Goal: Check status: Check status

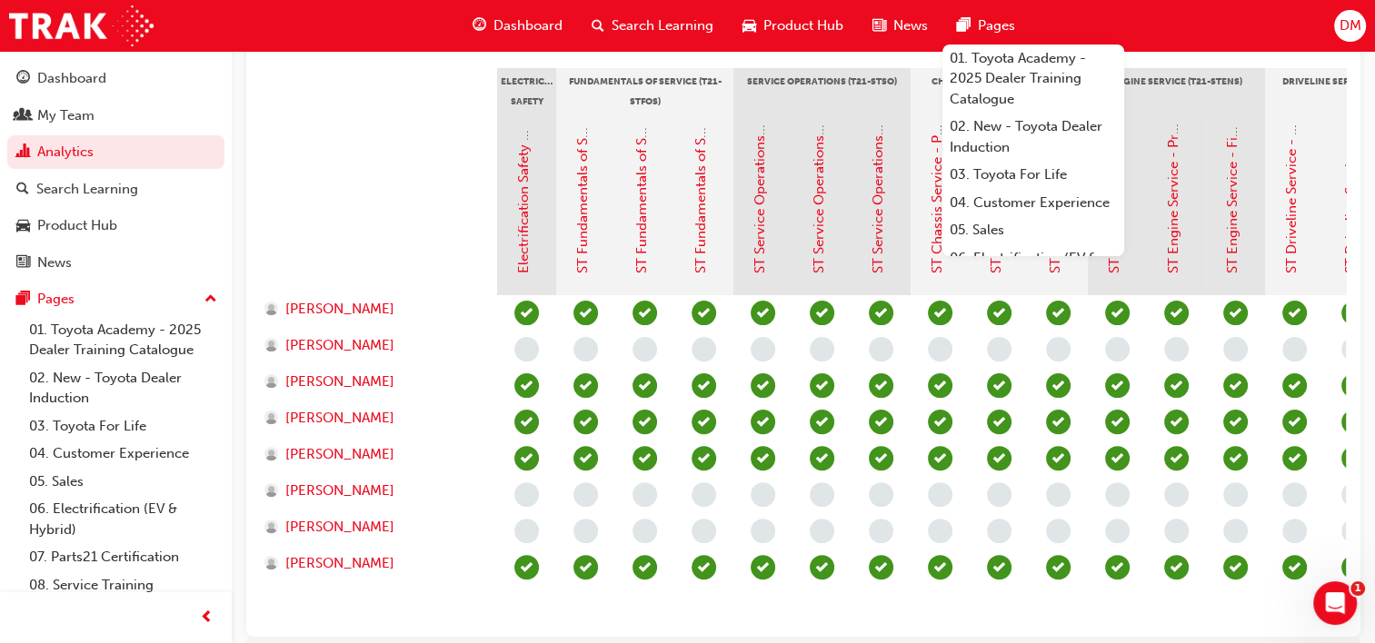
scroll to position [93, 0]
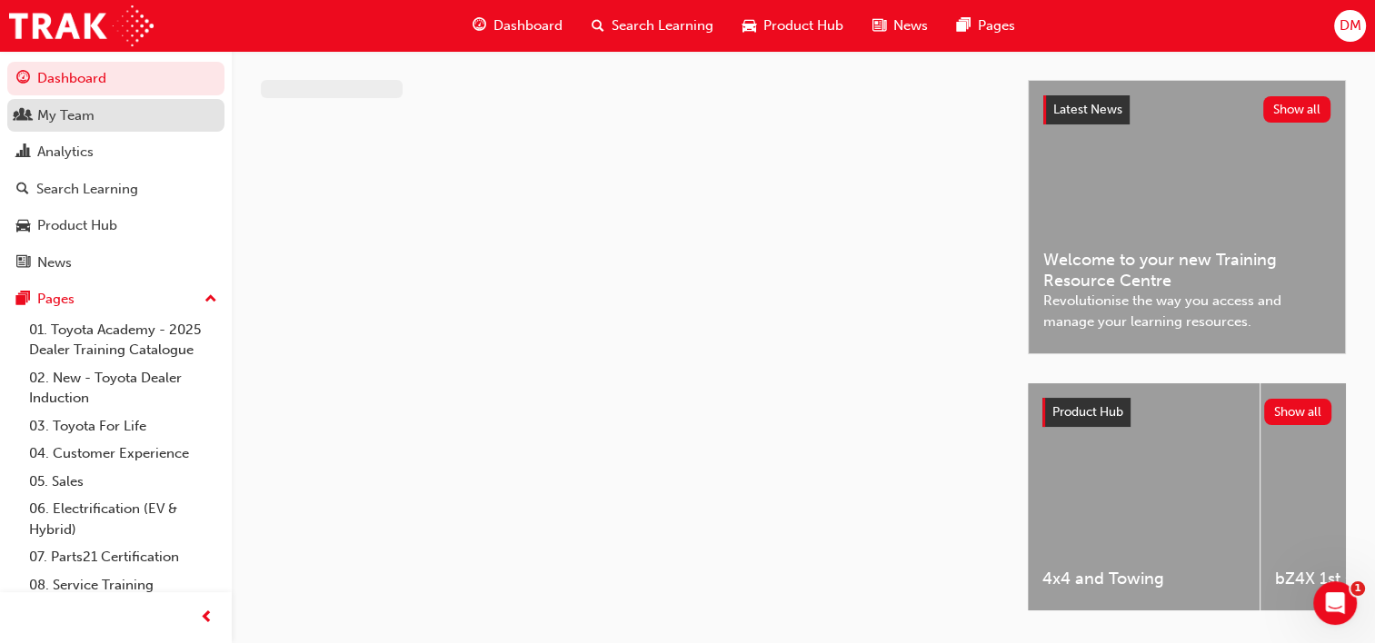
click at [95, 115] on div "My Team" at bounding box center [115, 116] width 199 height 23
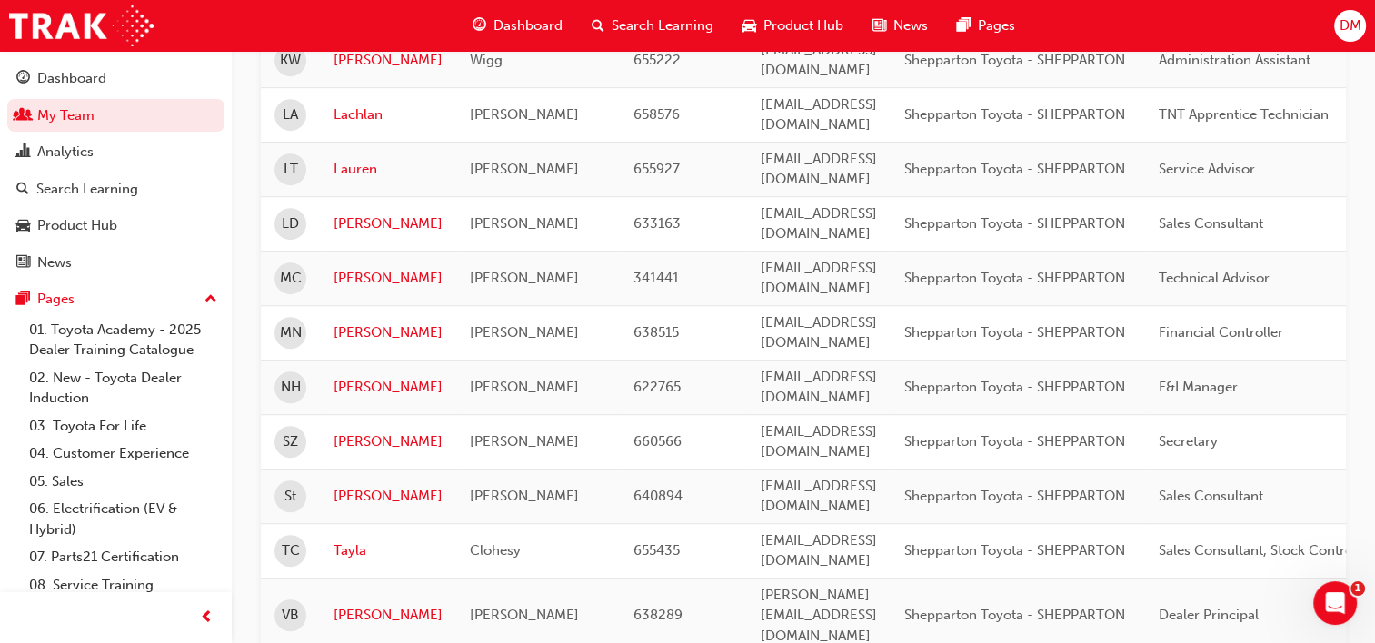
scroll to position [1084, 0]
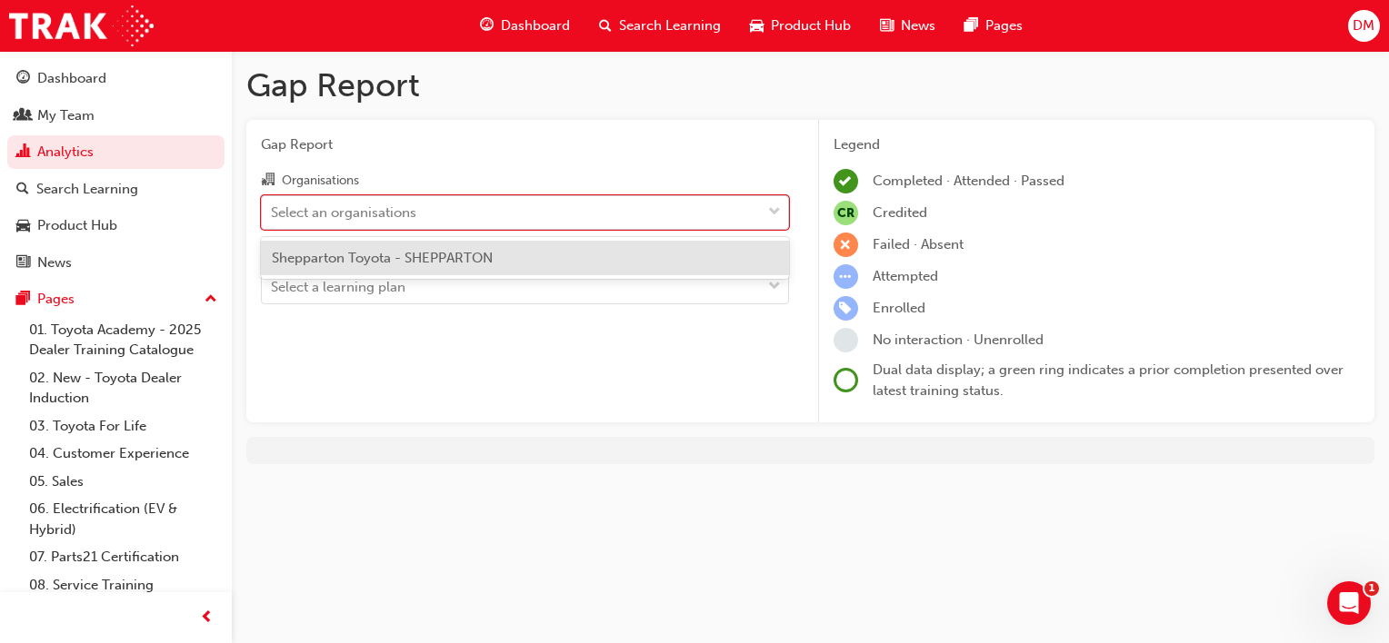
click at [661, 206] on div "Select an organisations" at bounding box center [511, 212] width 499 height 32
click at [273, 206] on input "Organisations option Shepparton Toyota - SHEPPARTON focused, 1 of 1. 1 result a…" at bounding box center [272, 211] width 2 height 15
click at [491, 253] on span "Shepparton Toyota - SHEPPARTON" at bounding box center [382, 258] width 221 height 16
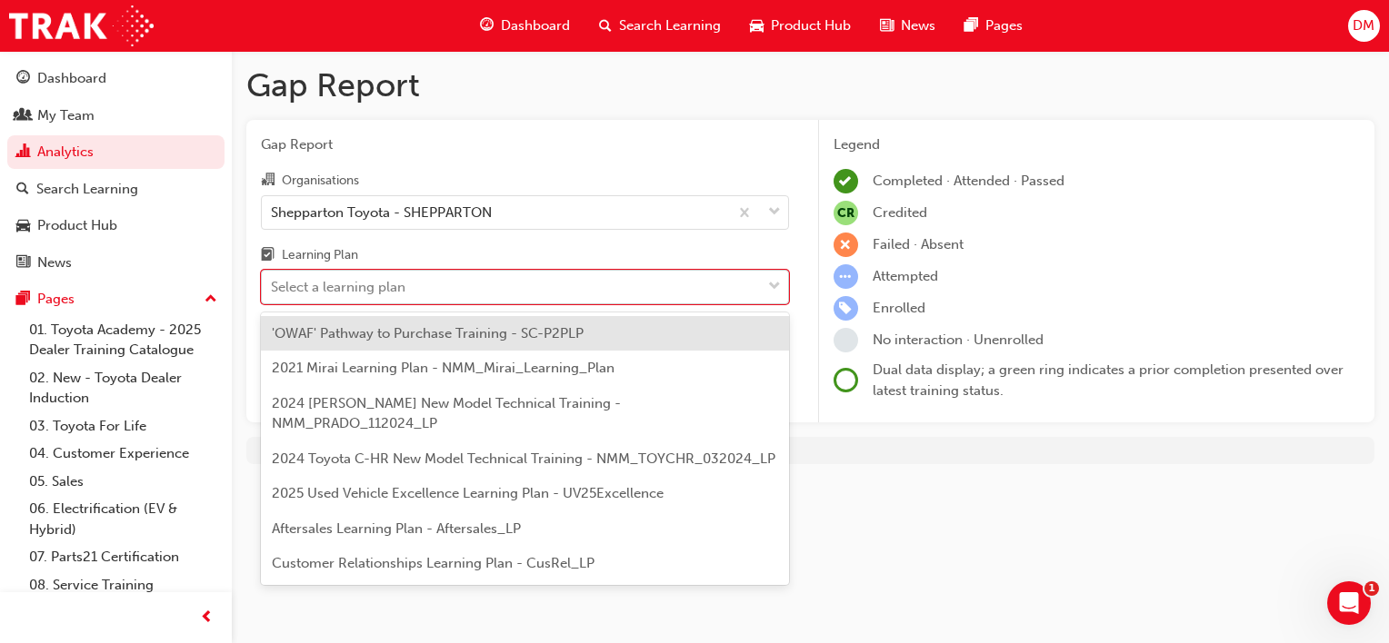
click at [776, 284] on span "down-icon" at bounding box center [774, 287] width 13 height 24
click at [273, 284] on input "Learning Plan option 'OWAF' Pathway to Purchase Training - SC-P2PLP focused, 1 …" at bounding box center [272, 286] width 2 height 15
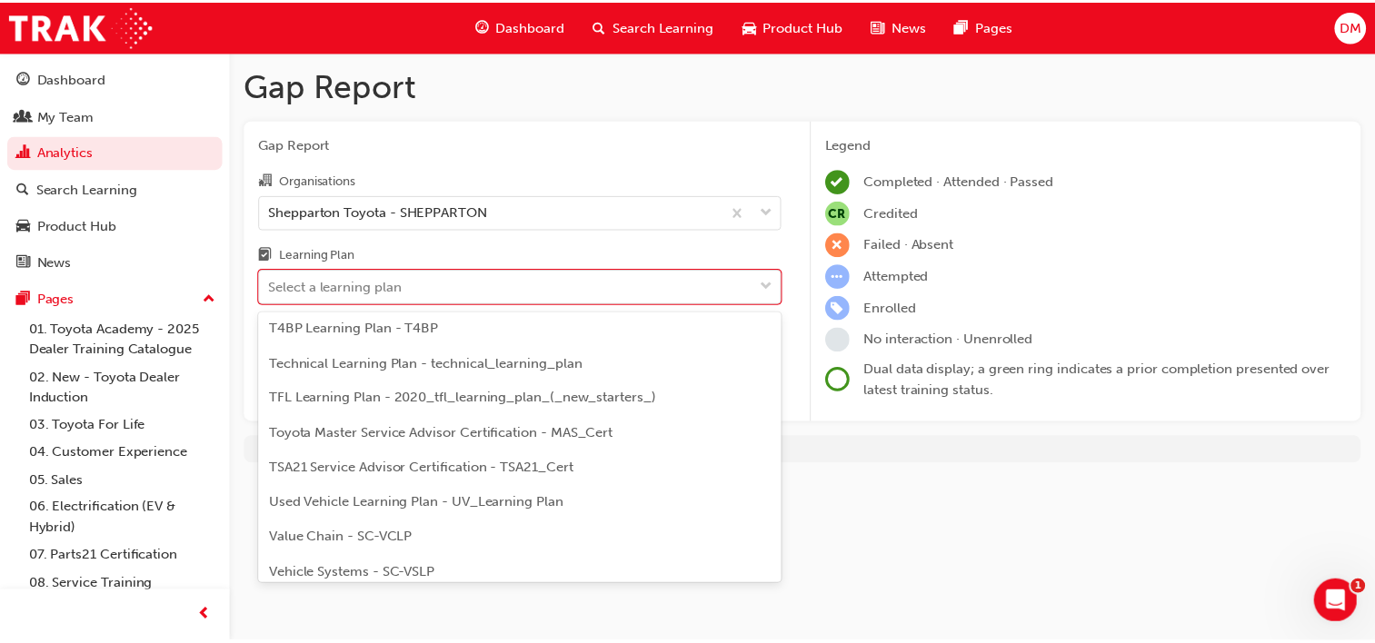
scroll to position [801, 0]
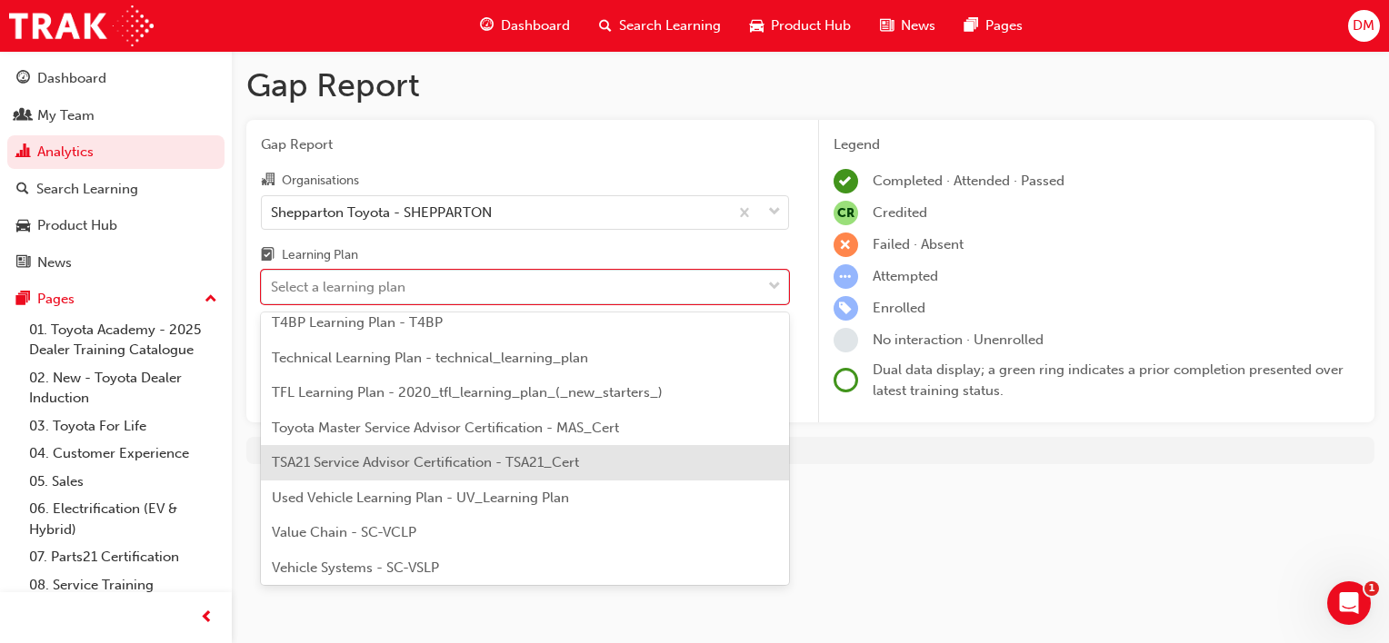
click at [452, 463] on span "TSA21 Service Advisor Certification - TSA21_Cert" at bounding box center [425, 462] width 307 height 16
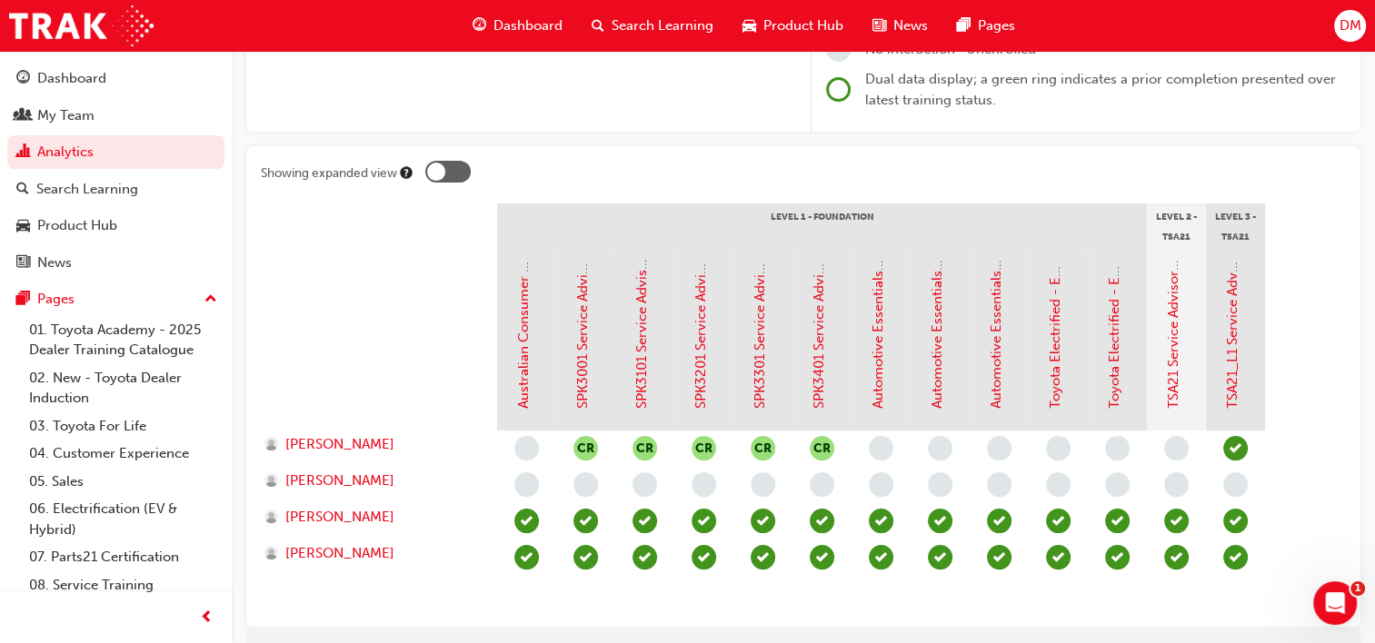
scroll to position [306, 0]
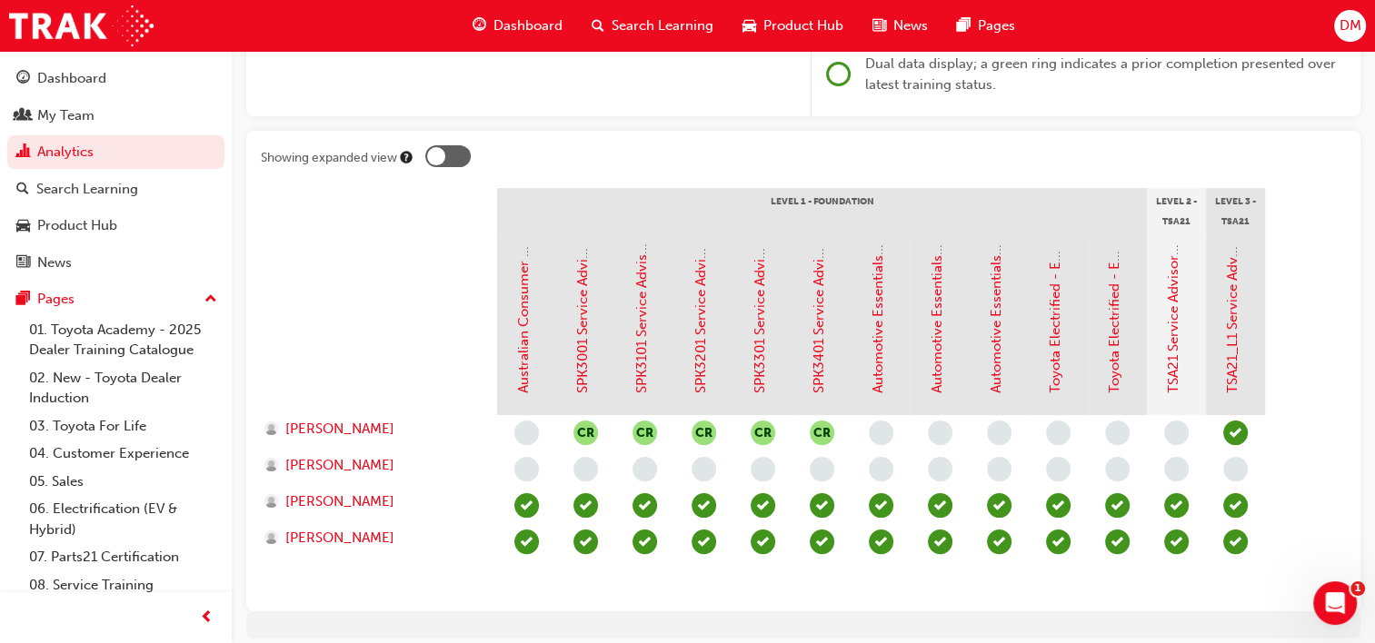
click at [456, 150] on div at bounding box center [447, 156] width 45 height 22
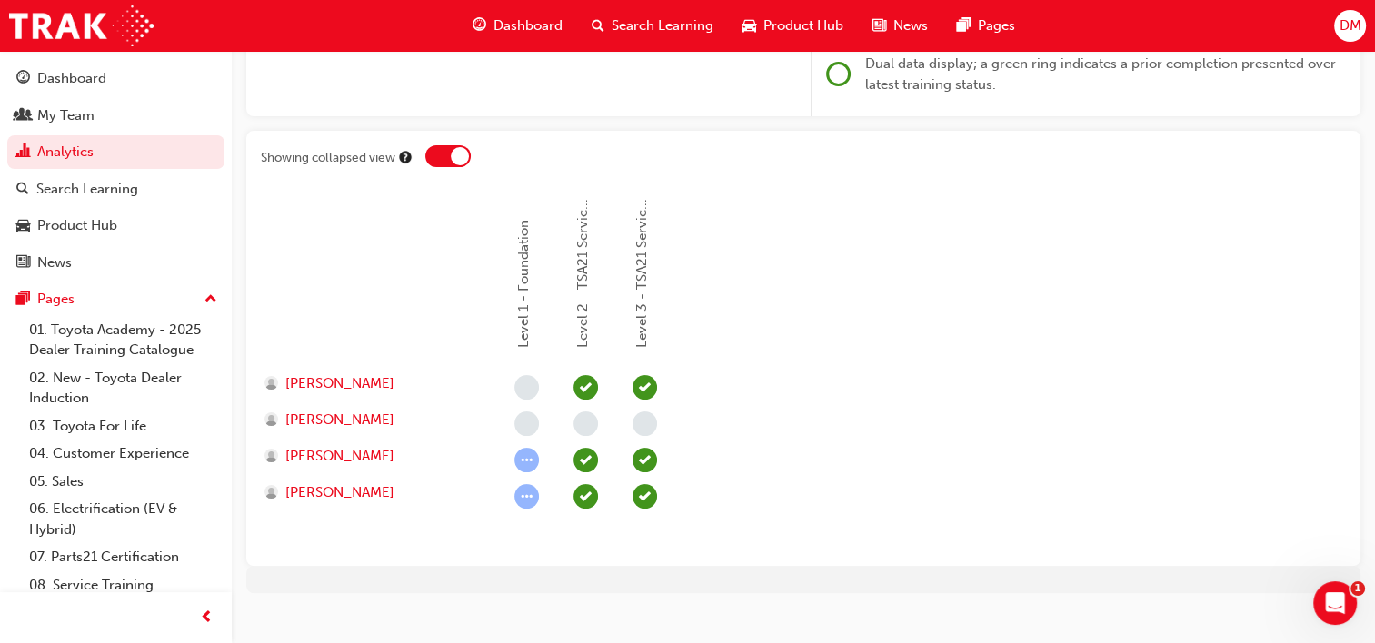
click at [456, 150] on div at bounding box center [460, 156] width 18 height 18
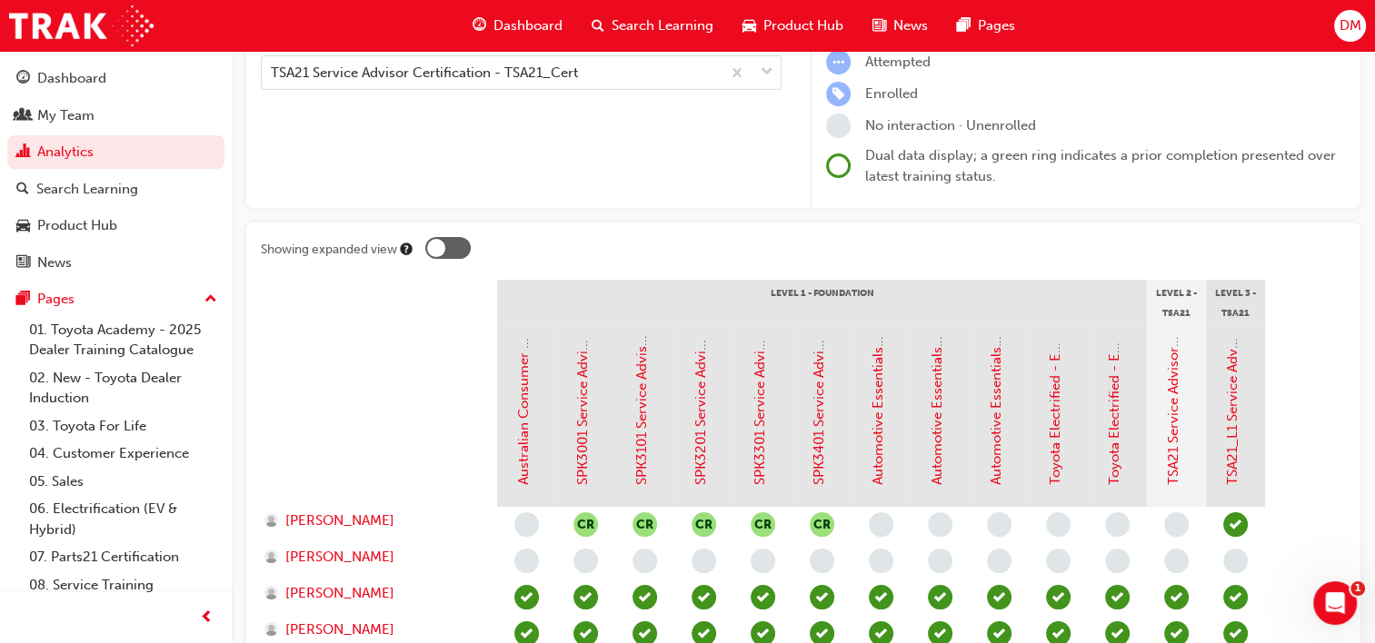
scroll to position [197, 0]
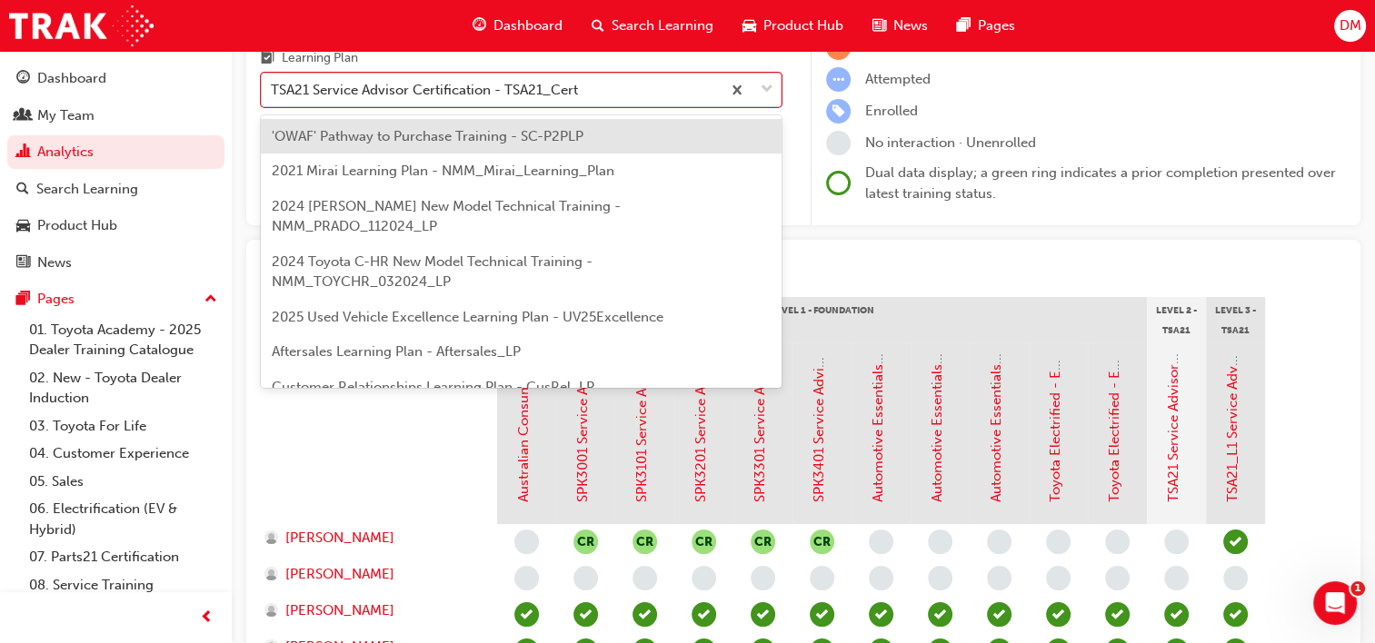
click at [769, 84] on span "down-icon" at bounding box center [767, 90] width 13 height 24
click at [273, 84] on input "Learning Plan option TSA21 Service Advisor Certification - TSA21_Cert, selected…" at bounding box center [272, 89] width 2 height 15
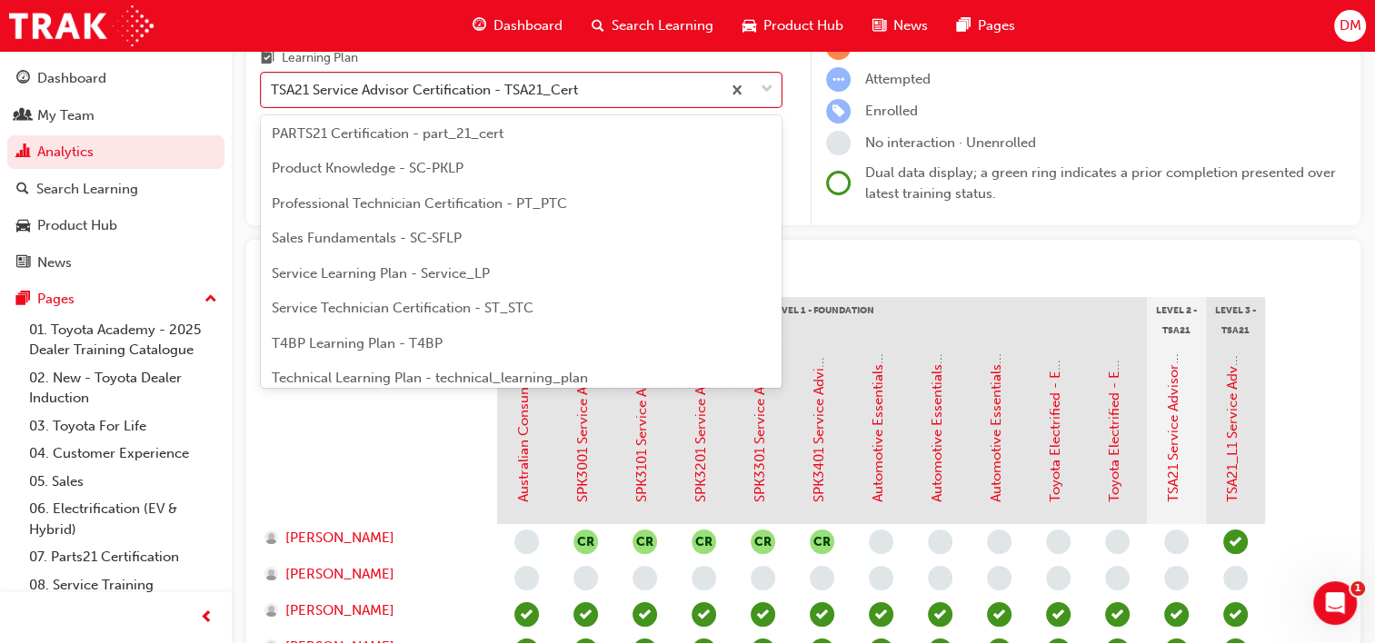
scroll to position [586, 0]
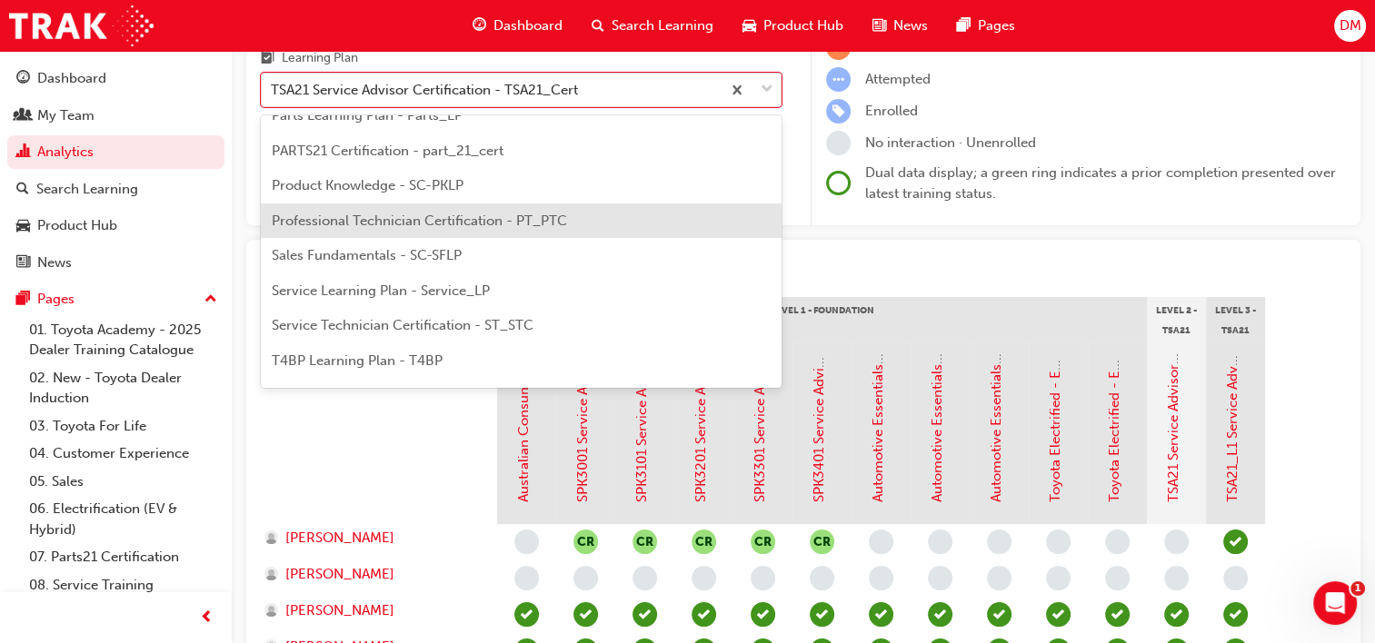
click at [493, 213] on span "Professional Technician Certification - PT_PTC" at bounding box center [419, 221] width 295 height 16
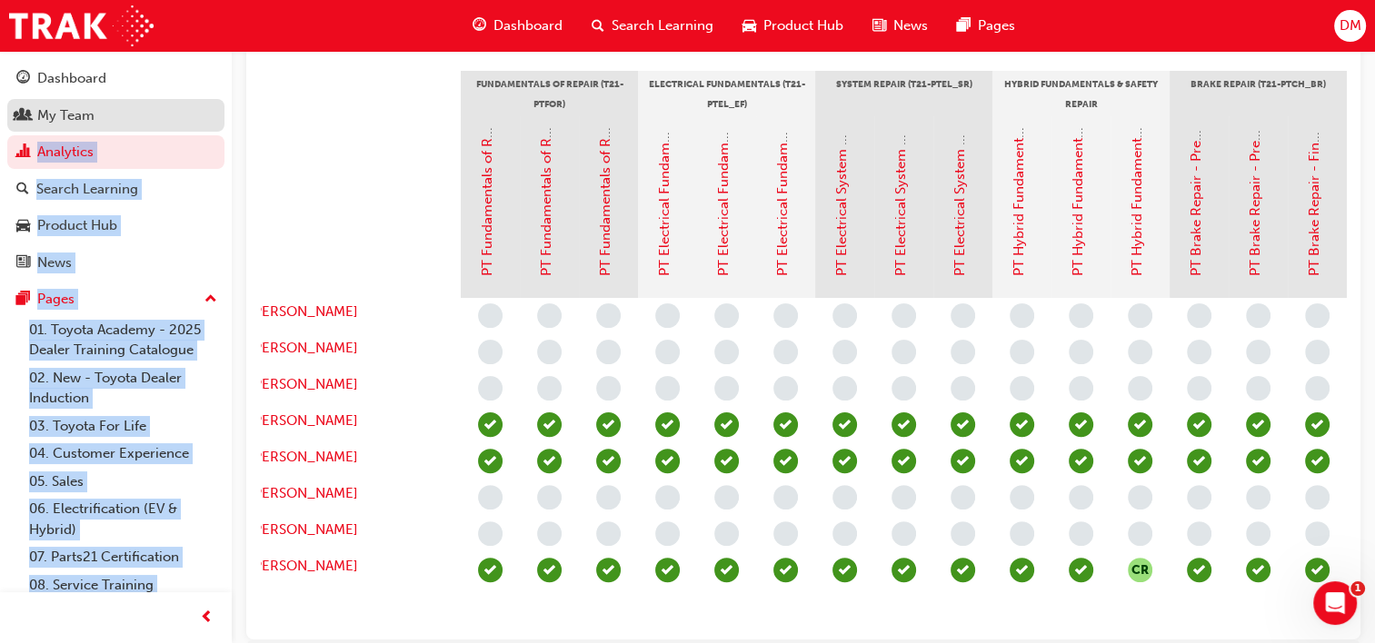
drag, startPoint x: 244, startPoint y: 111, endPoint x: 160, endPoint y: 120, distance: 84.1
click at [160, 120] on div "Dashboard My Team Analytics Search Learning Product Hub News Pages Pages 01. To…" at bounding box center [687, 158] width 1375 height 1165
drag, startPoint x: 160, startPoint y: 120, endPoint x: 356, endPoint y: 188, distance: 207.8
click at [356, 188] on div at bounding box center [342, 207] width 236 height 182
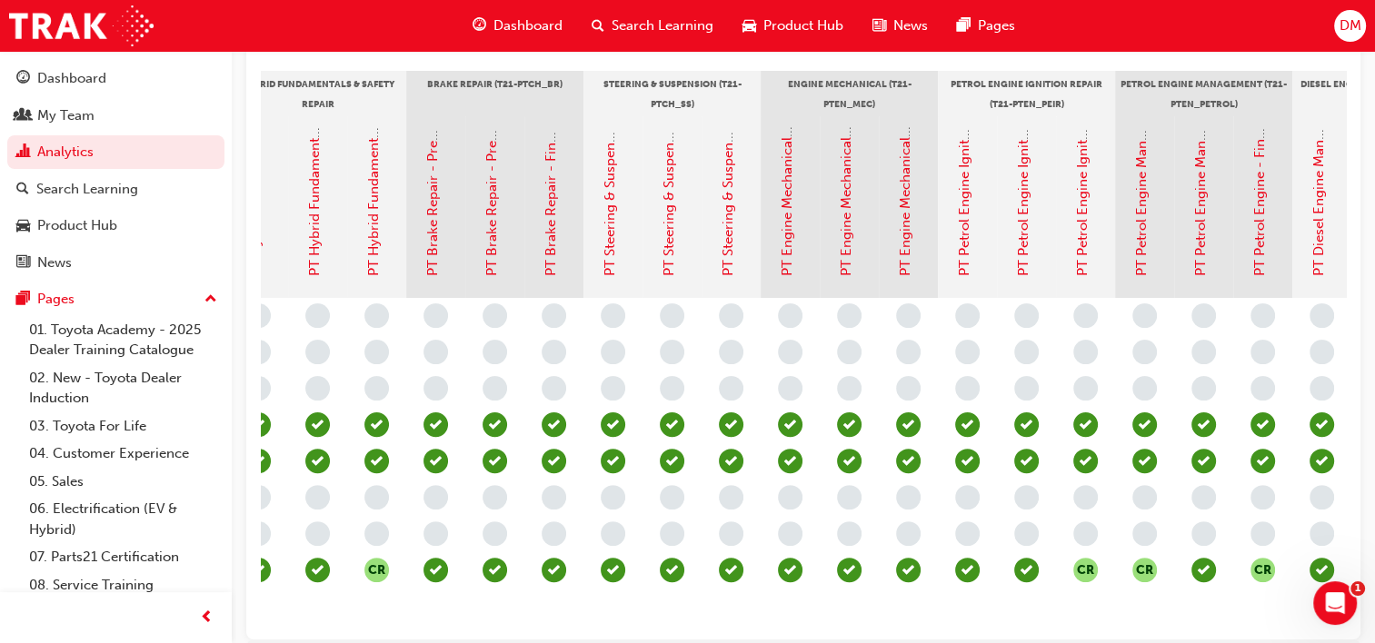
scroll to position [0, 763]
